Goal: Find contact information: Find contact information

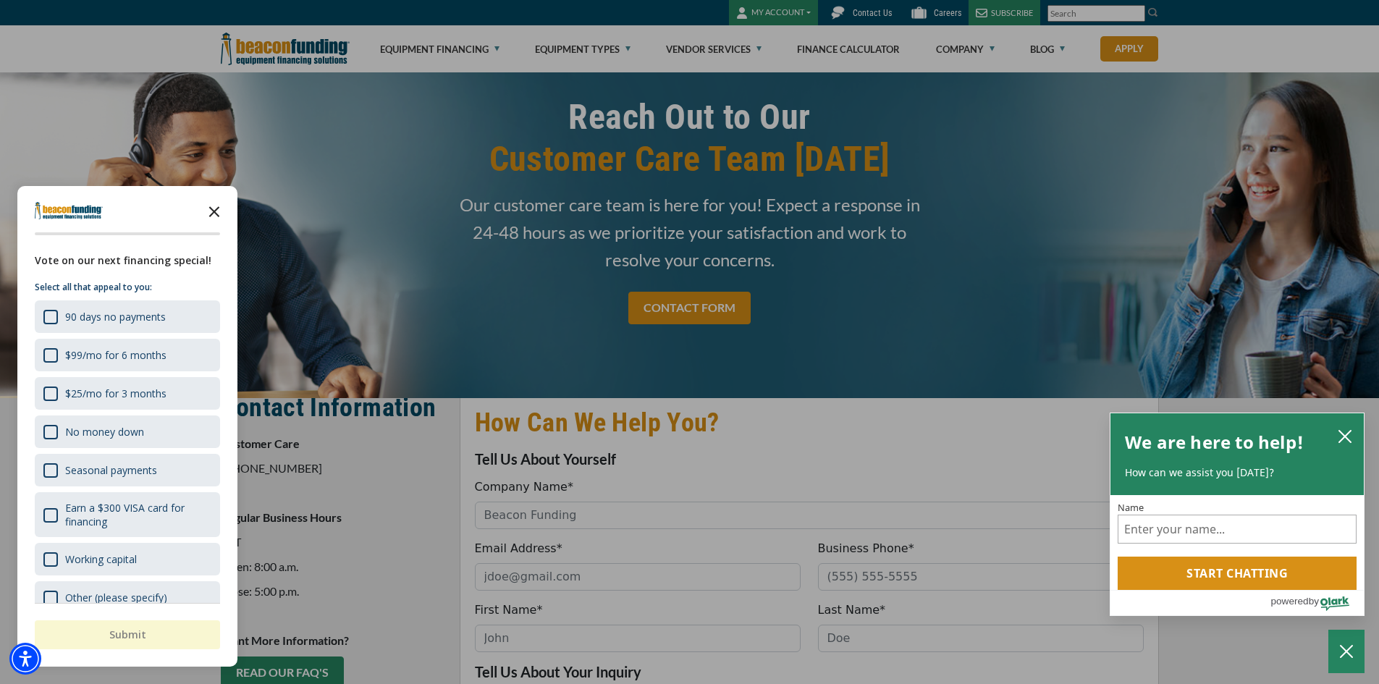
click at [210, 212] on icon "Close the survey" at bounding box center [214, 210] width 29 height 29
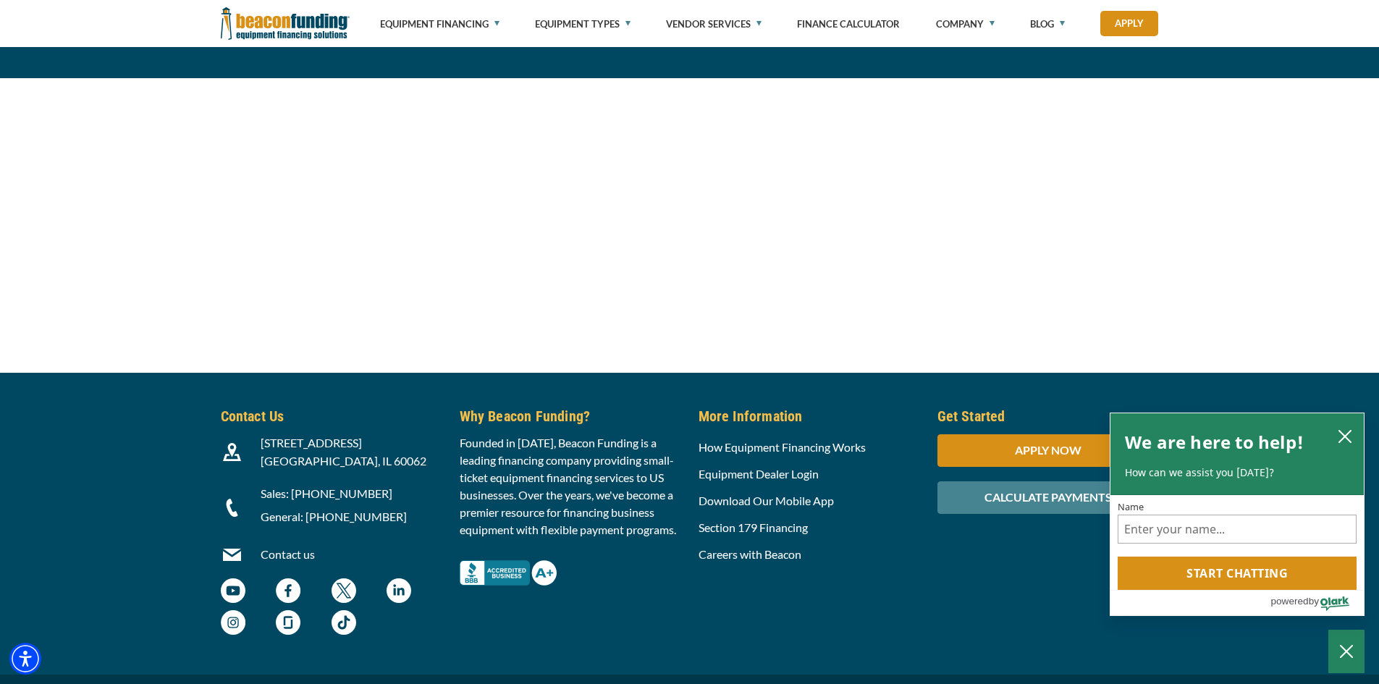
scroll to position [1526, 0]
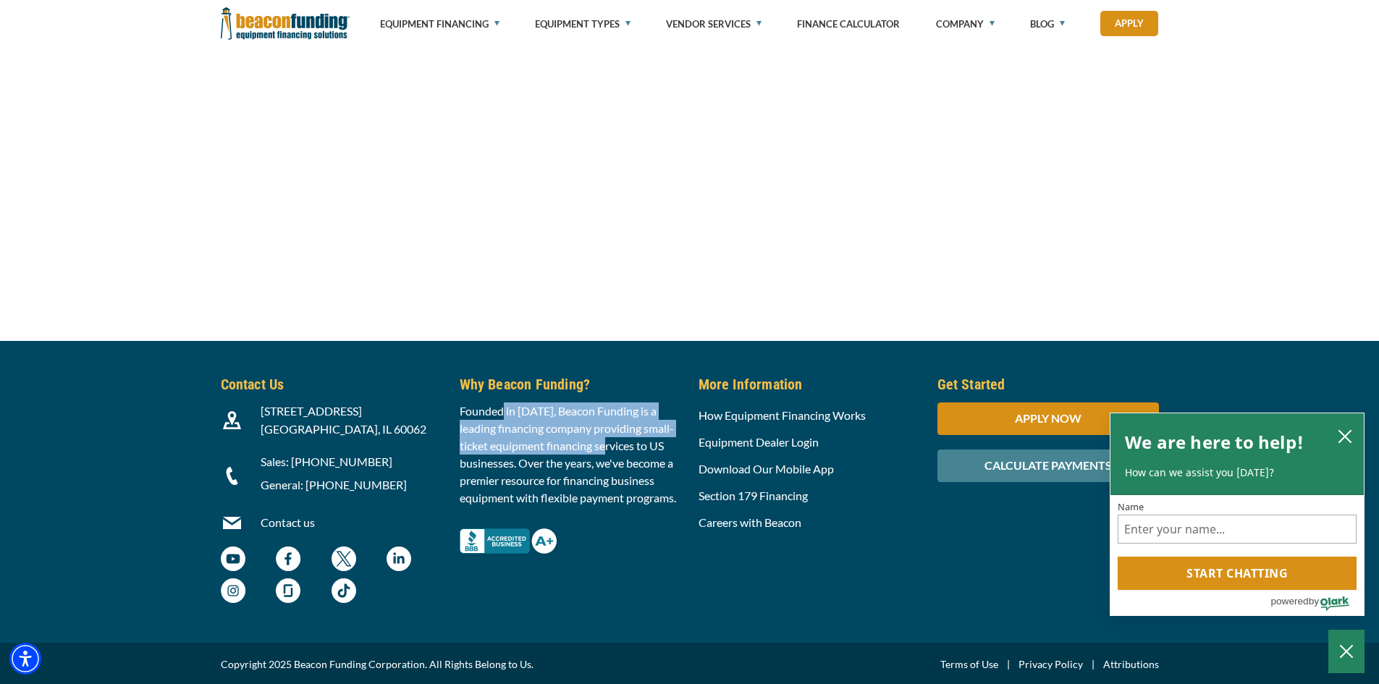
drag, startPoint x: 502, startPoint y: 410, endPoint x: 617, endPoint y: 439, distance: 118.0
click at [617, 439] on p "Founded in [DATE], Beacon Funding is a leading financing company providing smal…" at bounding box center [570, 454] width 221 height 104
click at [1338, 435] on icon "close chatbox" at bounding box center [1345, 436] width 14 height 14
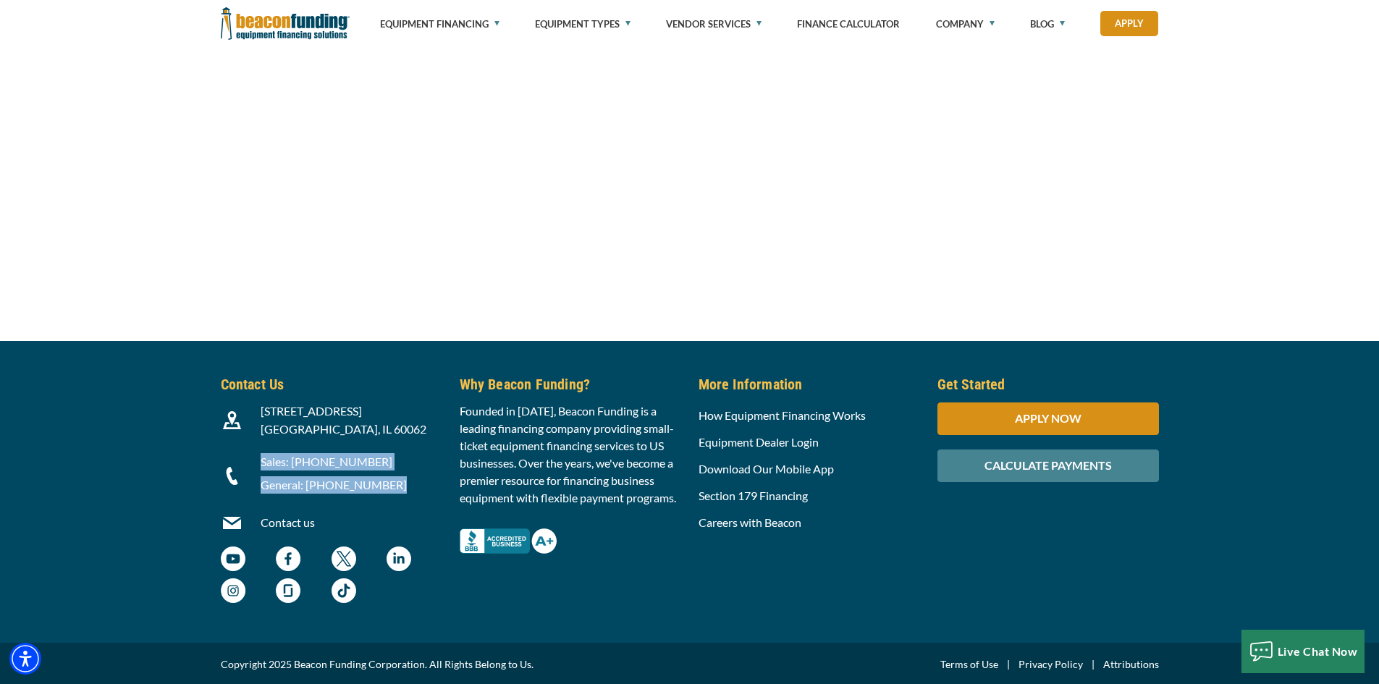
drag, startPoint x: 402, startPoint y: 482, endPoint x: 259, endPoint y: 457, distance: 144.8
click at [259, 457] on div "Sales: [PHONE_NUMBER] General: [PHONE_NUMBER]" at bounding box center [351, 476] width 199 height 46
copy div "Sales: [PHONE_NUMBER] General: [PHONE_NUMBER]"
click at [406, 554] on img "Beacon Funding LinkedIn - open in a new tab" at bounding box center [399, 559] width 25 height 25
click at [529, 462] on p "Founded in [DATE], Beacon Funding is a leading financing company providing smal…" at bounding box center [570, 454] width 221 height 104
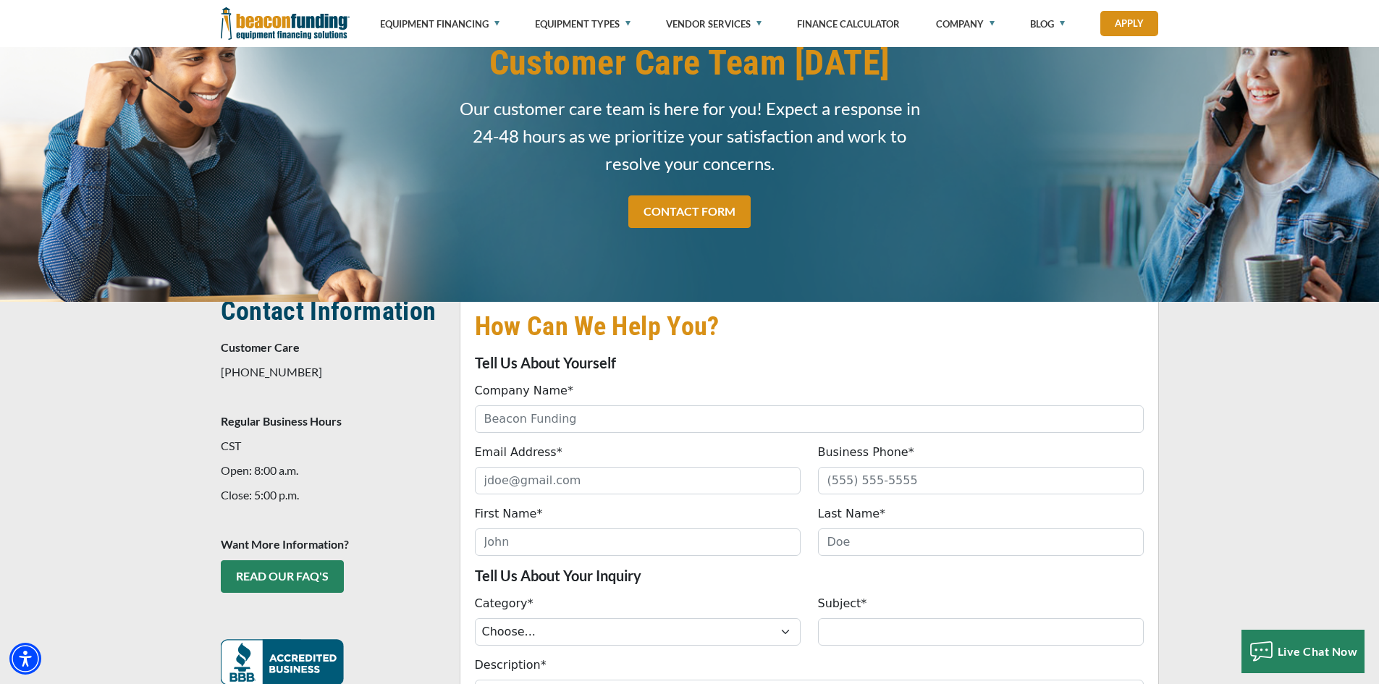
scroll to position [0, 0]
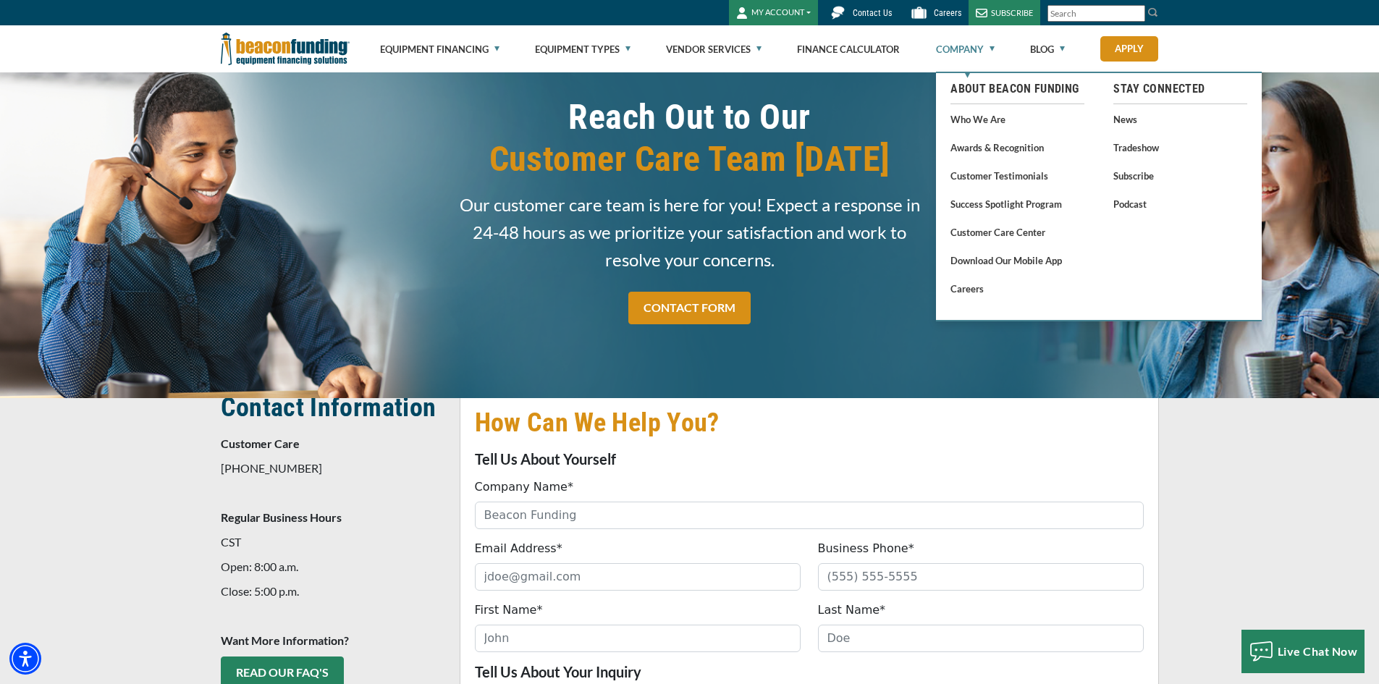
click at [975, 55] on link "Company" at bounding box center [965, 49] width 59 height 46
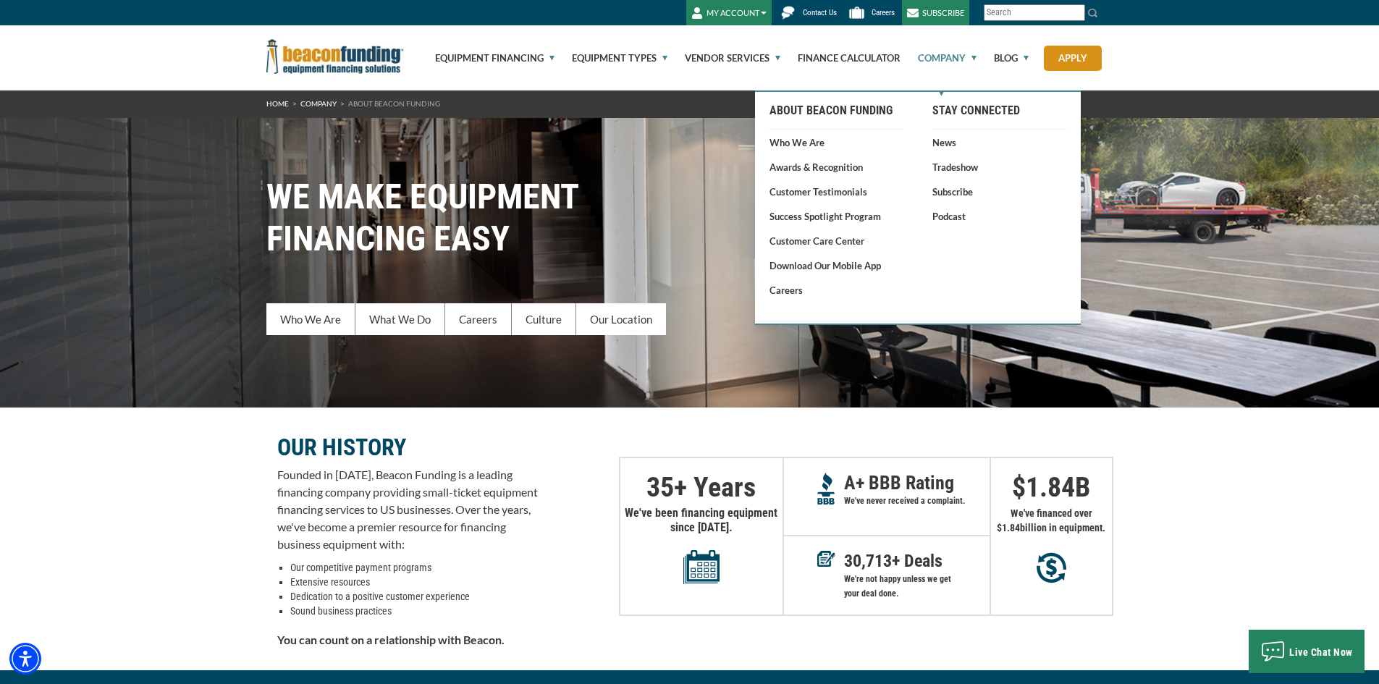
click at [801, 145] on link "Who We Are" at bounding box center [836, 142] width 134 height 14
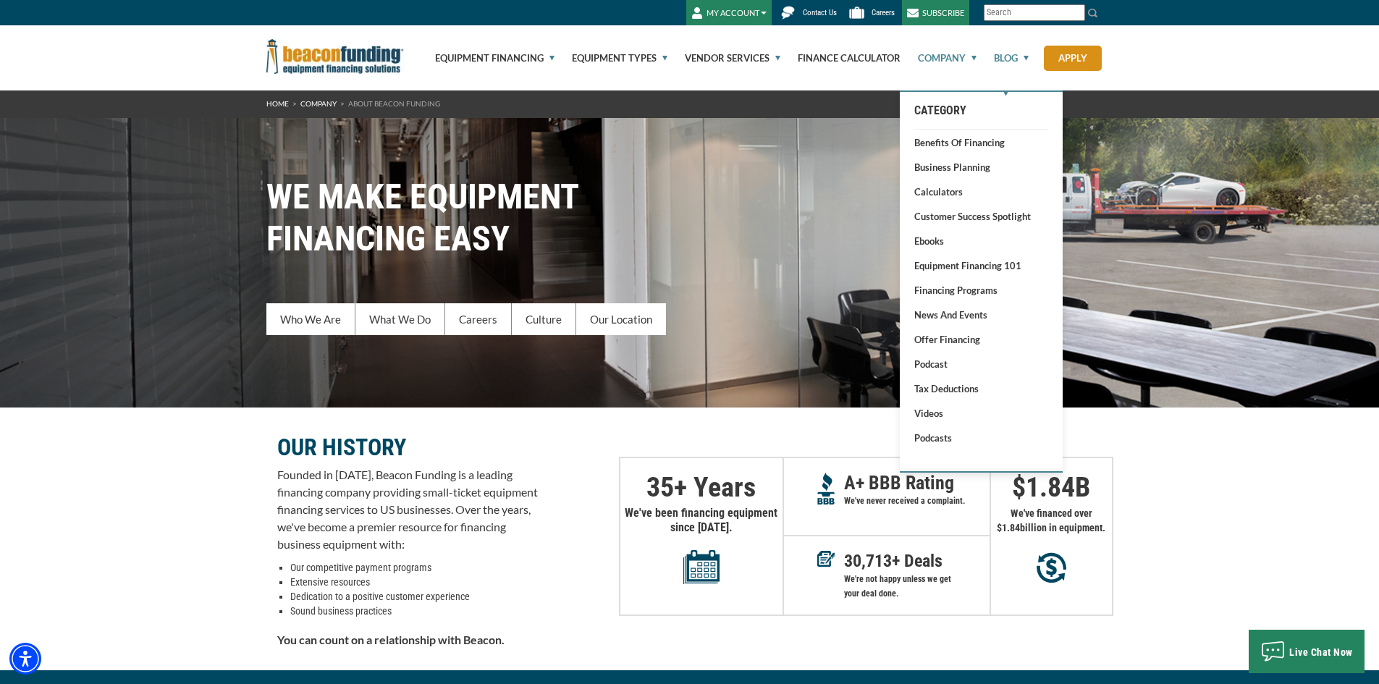
click at [1022, 63] on link "Blog" at bounding box center [1002, 57] width 51 height 65
